Goal: Information Seeking & Learning: Find specific page/section

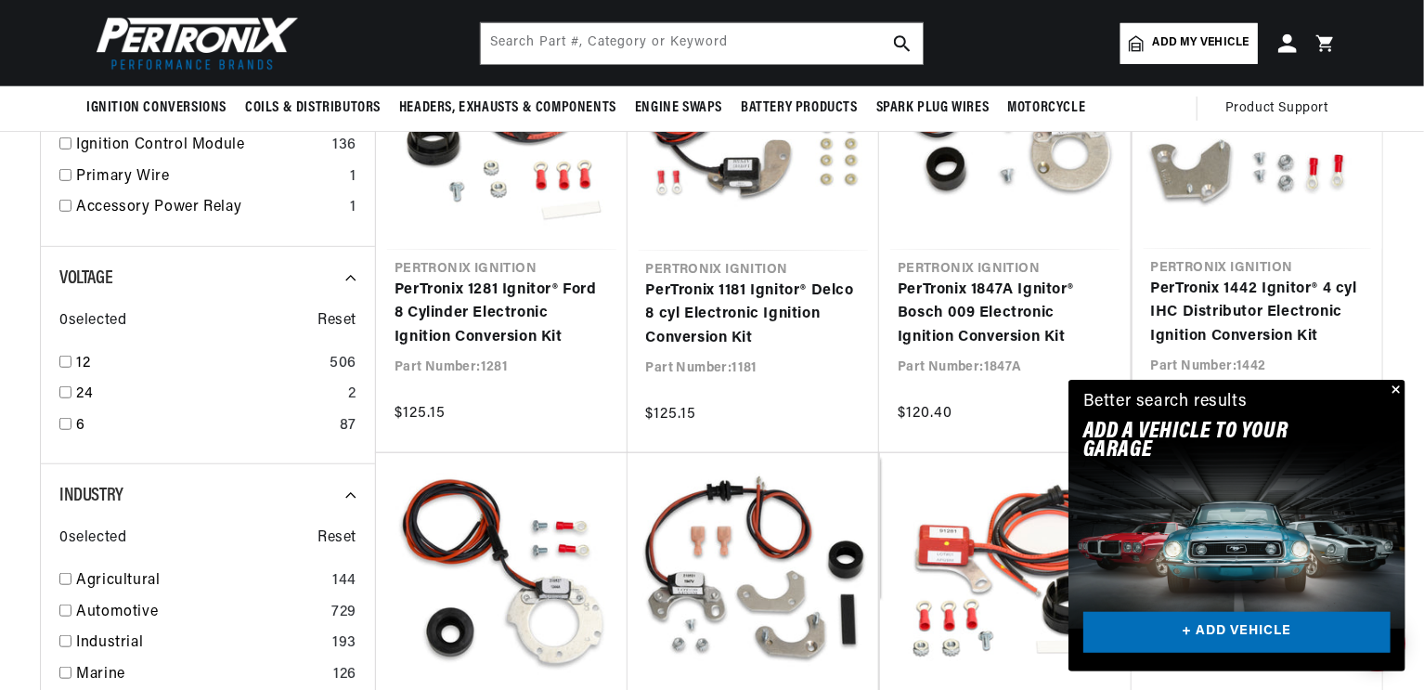
scroll to position [0, 1215]
click at [1390, 380] on button "Close" at bounding box center [1394, 391] width 22 height 22
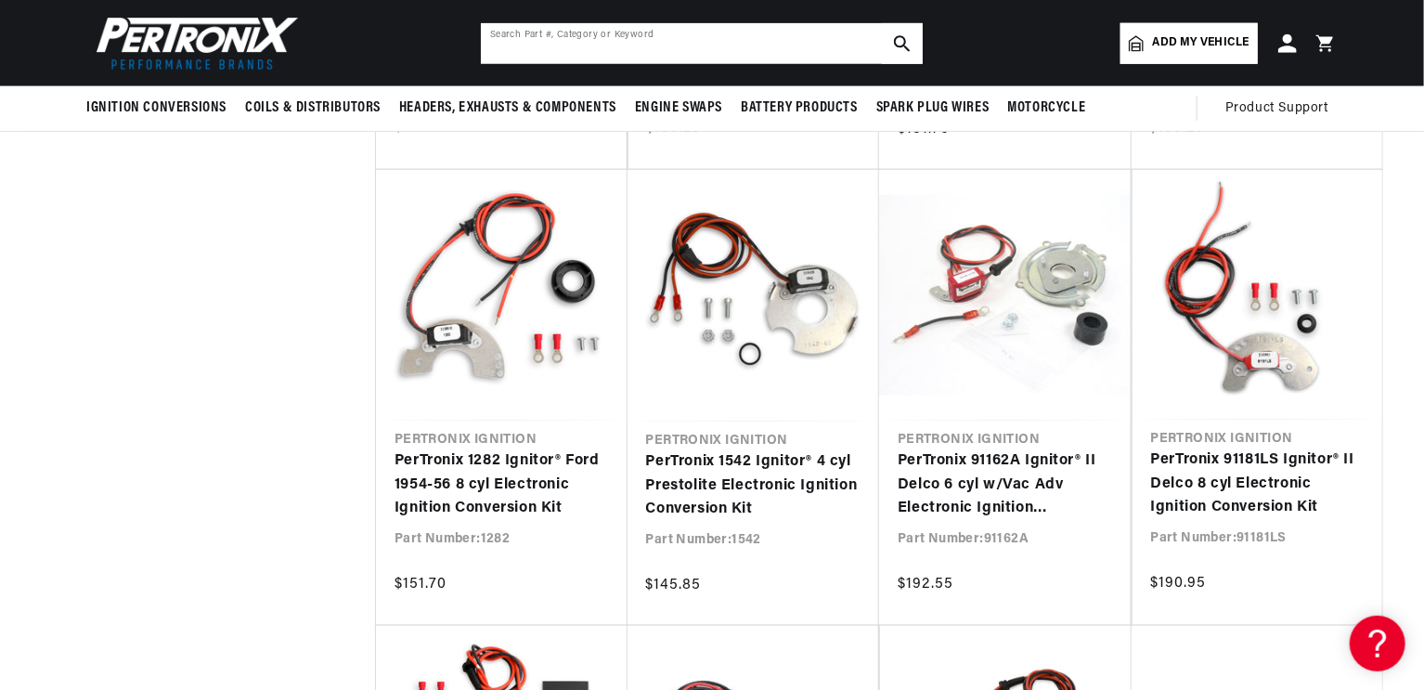
click at [556, 45] on input "text" at bounding box center [702, 43] width 442 height 41
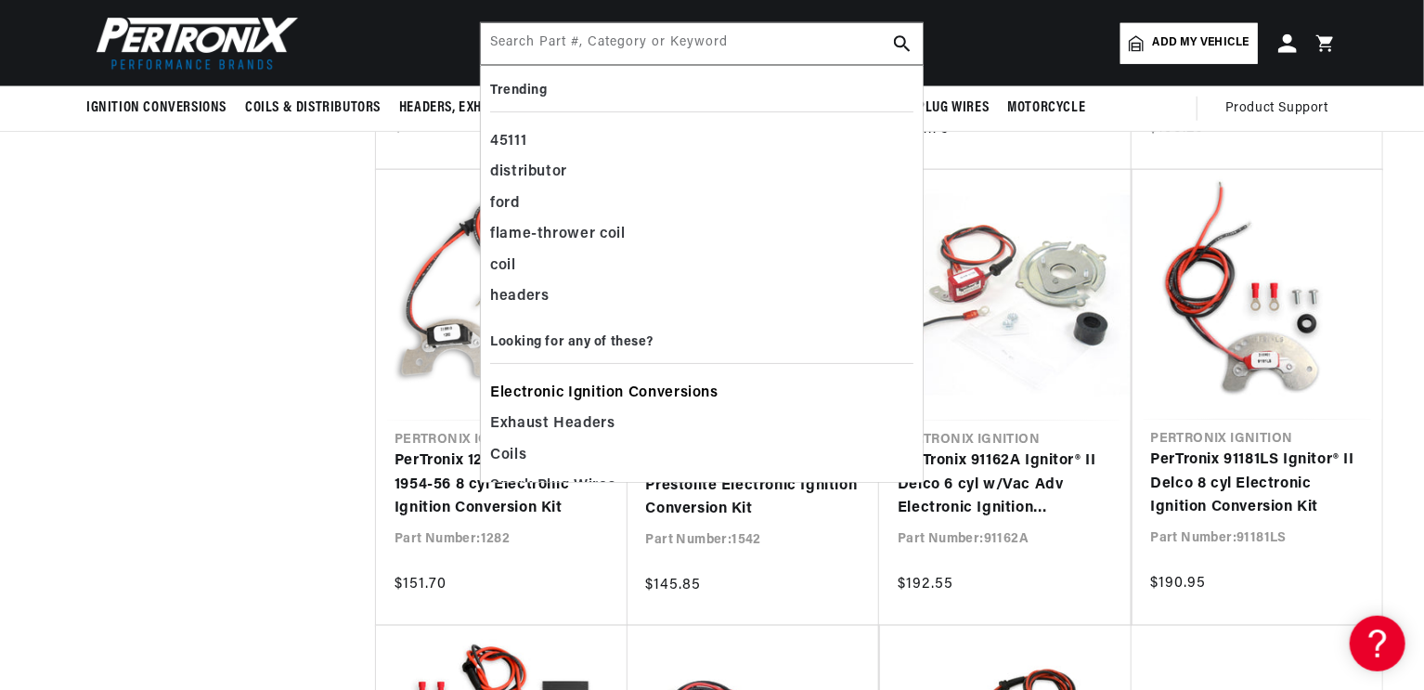
click at [534, 402] on span "Electronic Ignition Conversions" at bounding box center [604, 394] width 228 height 26
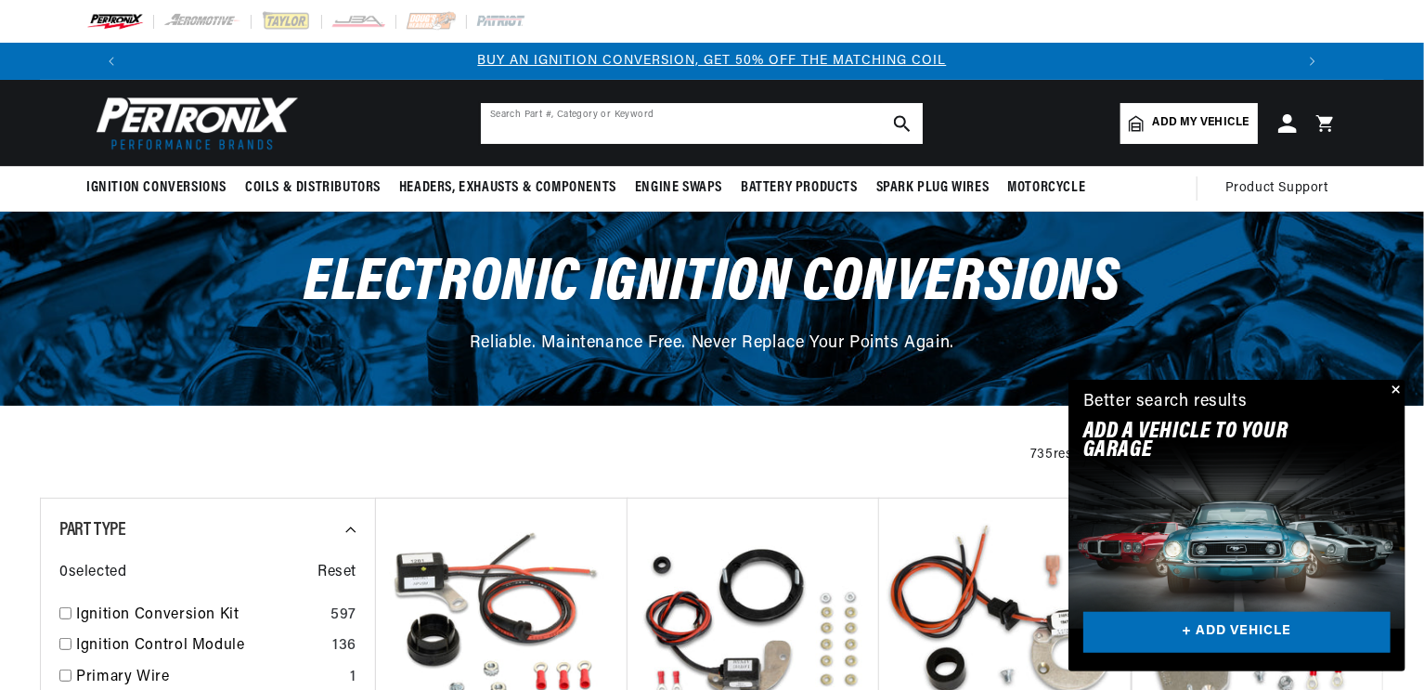
click at [534, 141] on input "text" at bounding box center [702, 123] width 442 height 41
type input "23d4"
click at [911, 132] on icon "search button" at bounding box center [902, 123] width 17 height 17
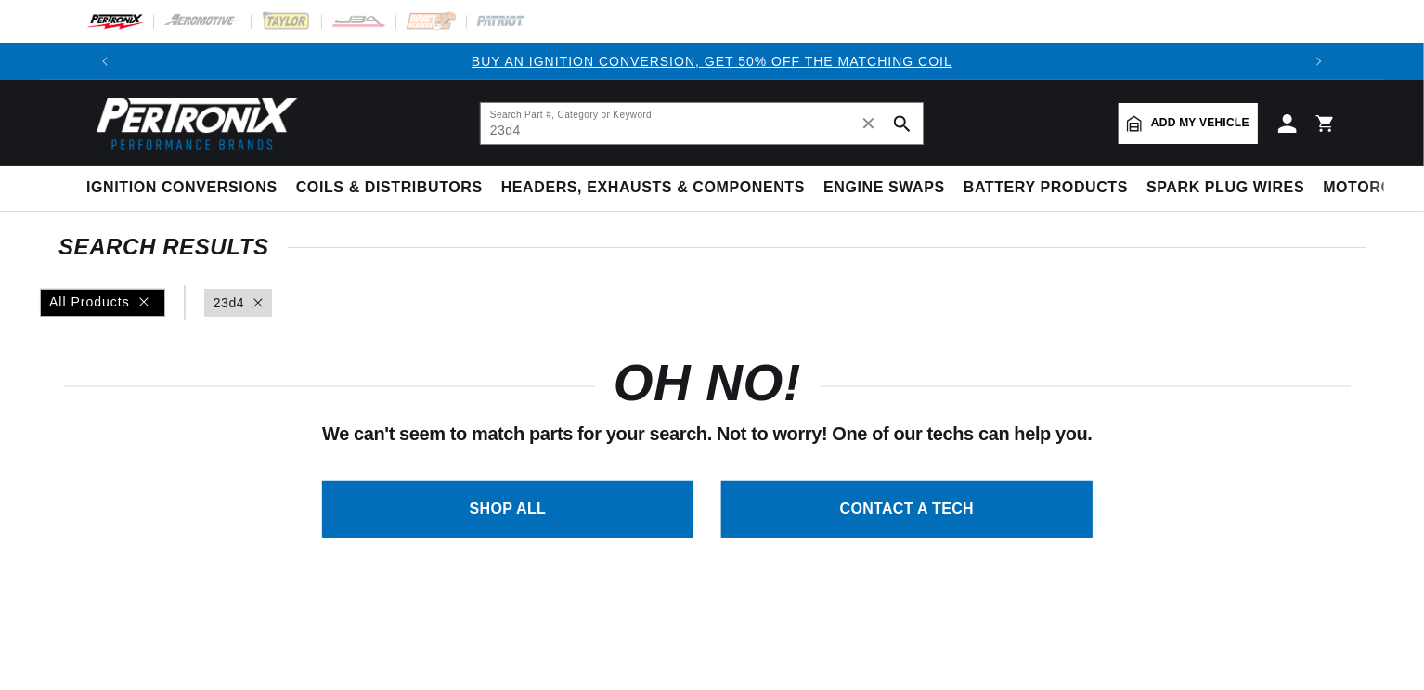
type input "23d4"
